Goal: Information Seeking & Learning: Learn about a topic

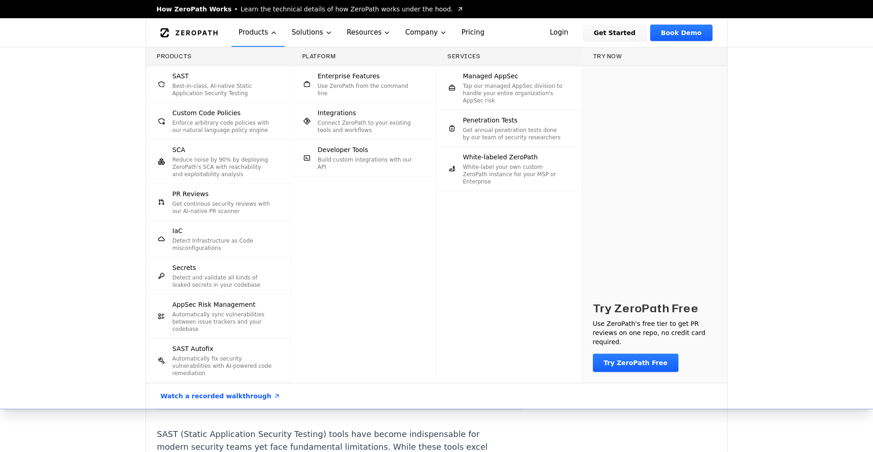
click at [109, 69] on div "Products SAST Best-in-class, AI-native Static Application Security Testing Cust…" at bounding box center [436, 227] width 873 height 361
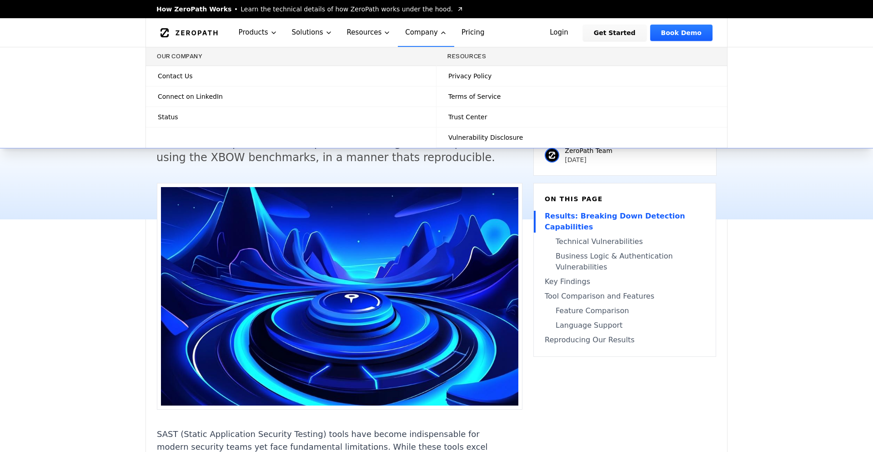
click at [212, 110] on link "Status" at bounding box center [291, 117] width 290 height 20
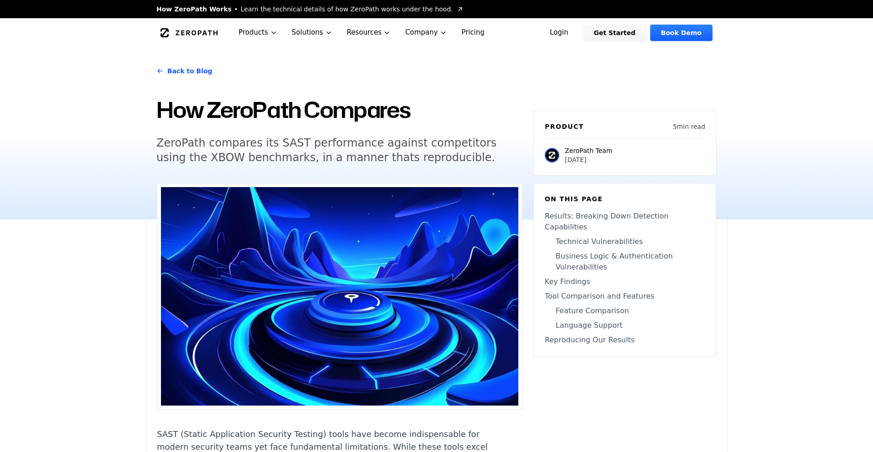
click at [193, 75] on link "Back to Blog" at bounding box center [184, 70] width 56 height 25
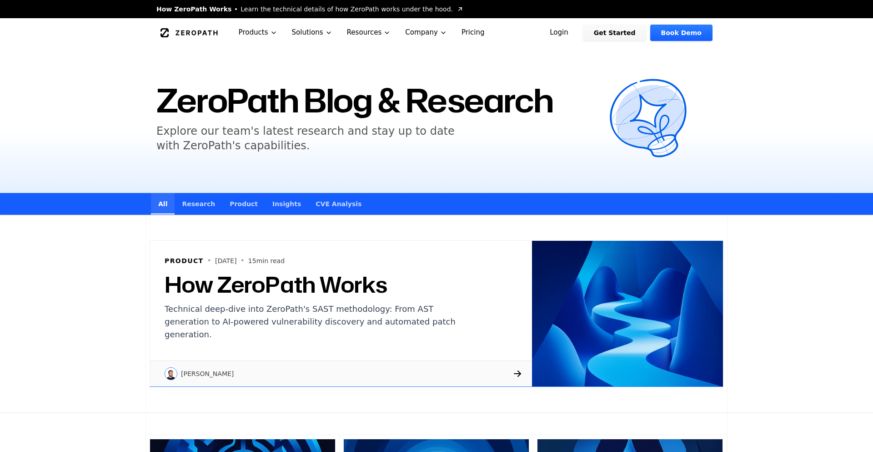
click at [292, 285] on h2 "How ZeroPath Works" at bounding box center [318, 284] width 306 height 22
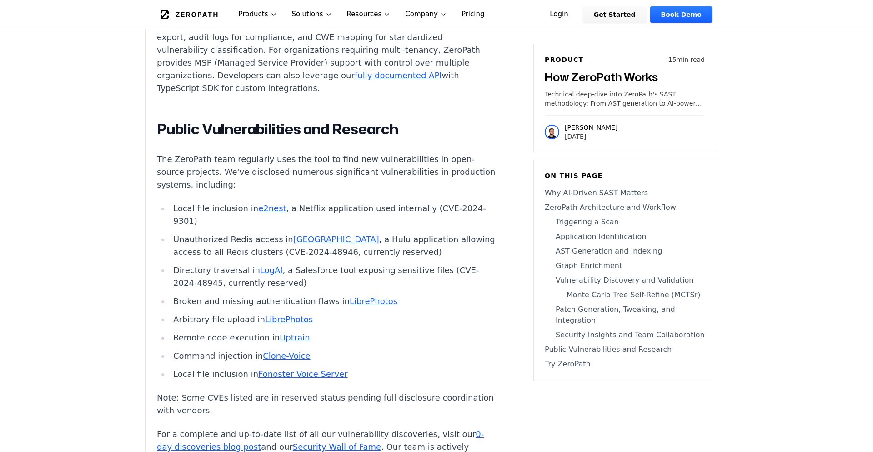
scroll to position [6192, 0]
drag, startPoint x: 567, startPoint y: 128, endPoint x: 610, endPoint y: 130, distance: 42.8
click at [610, 130] on div "Raphael Karger 2025-07-6" at bounding box center [625, 128] width 160 height 26
click at [585, 129] on p "Raphael Karger" at bounding box center [591, 127] width 53 height 9
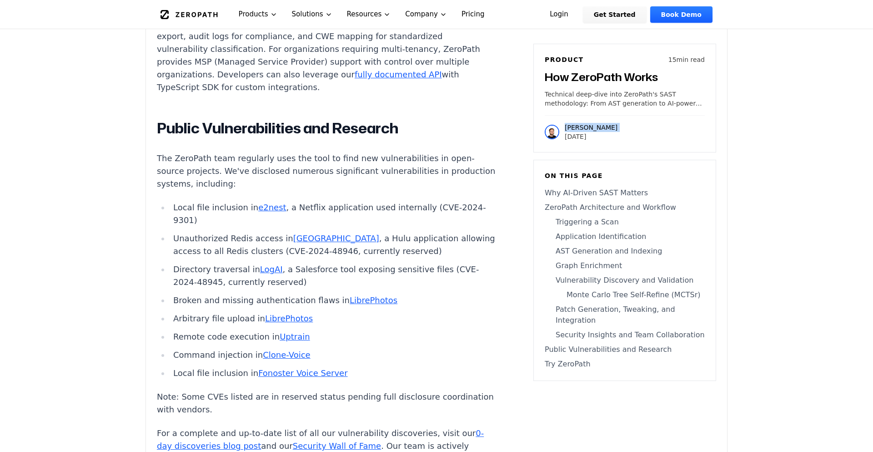
click at [585, 129] on p "Raphael Karger" at bounding box center [591, 127] width 53 height 9
